Goal: Navigation & Orientation: Find specific page/section

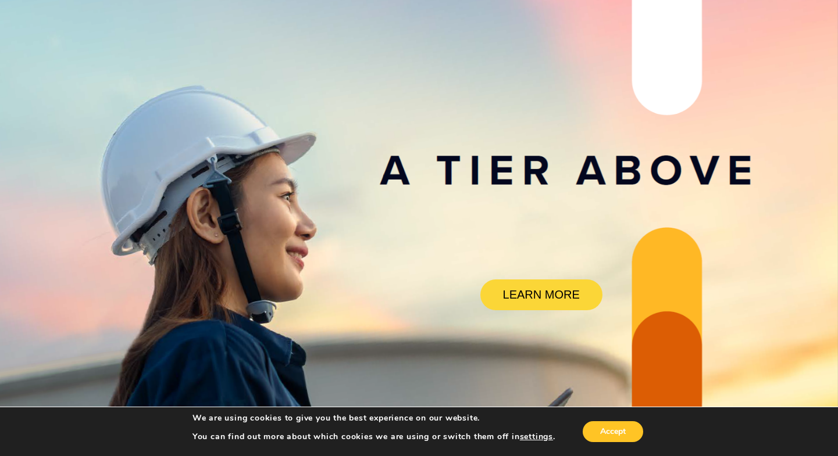
scroll to position [233, 0]
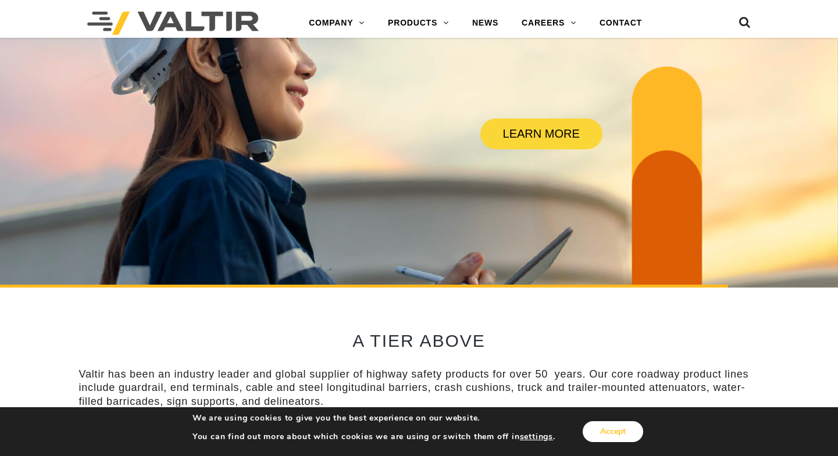
click at [626, 430] on button "Accept" at bounding box center [613, 432] width 60 height 21
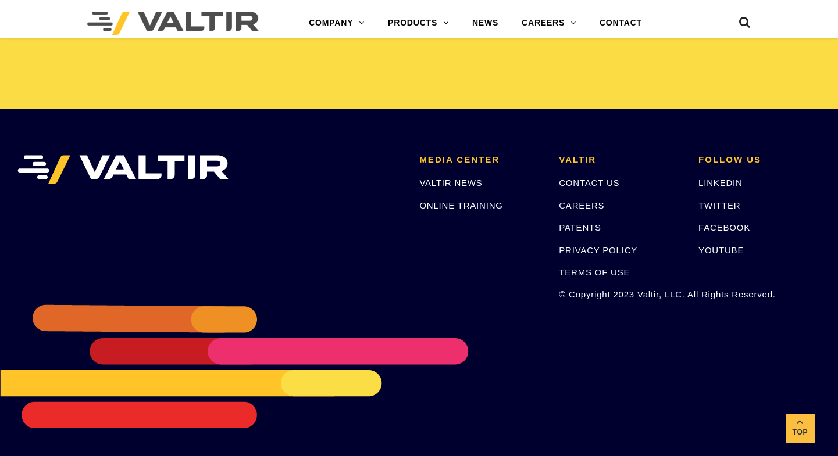
scroll to position [2470, 0]
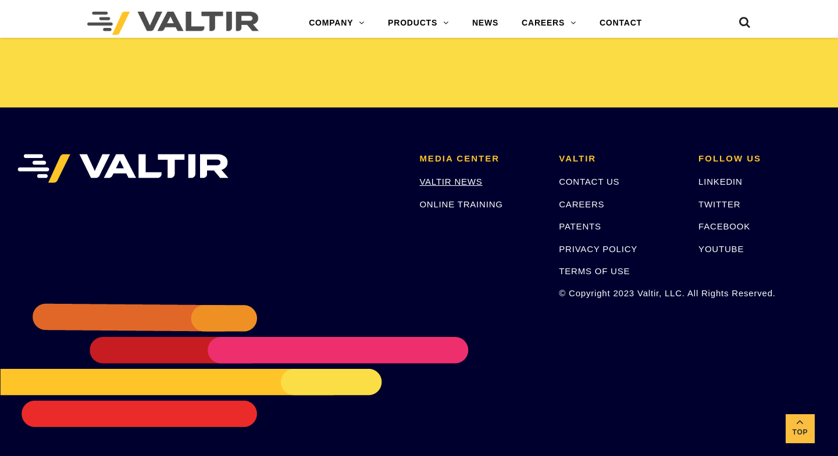
click at [474, 181] on link "VALTIR NEWS" at bounding box center [450, 182] width 63 height 10
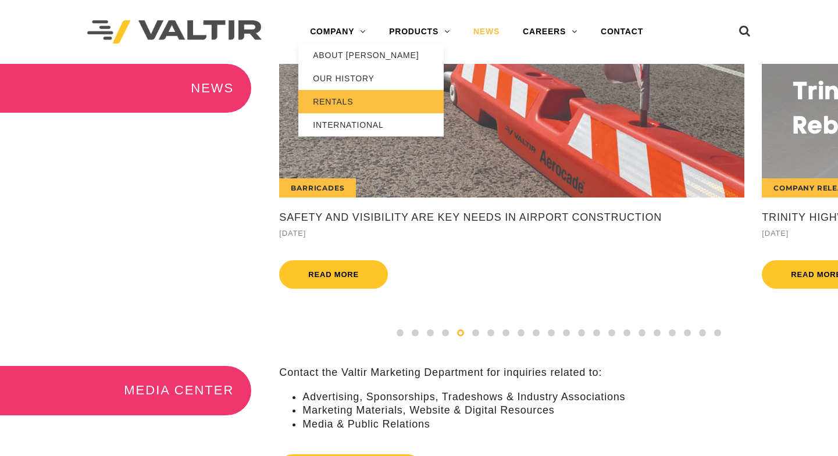
click at [344, 102] on link "RENTALS" at bounding box center [370, 101] width 145 height 23
